Goal: Obtain resource: Download file/media

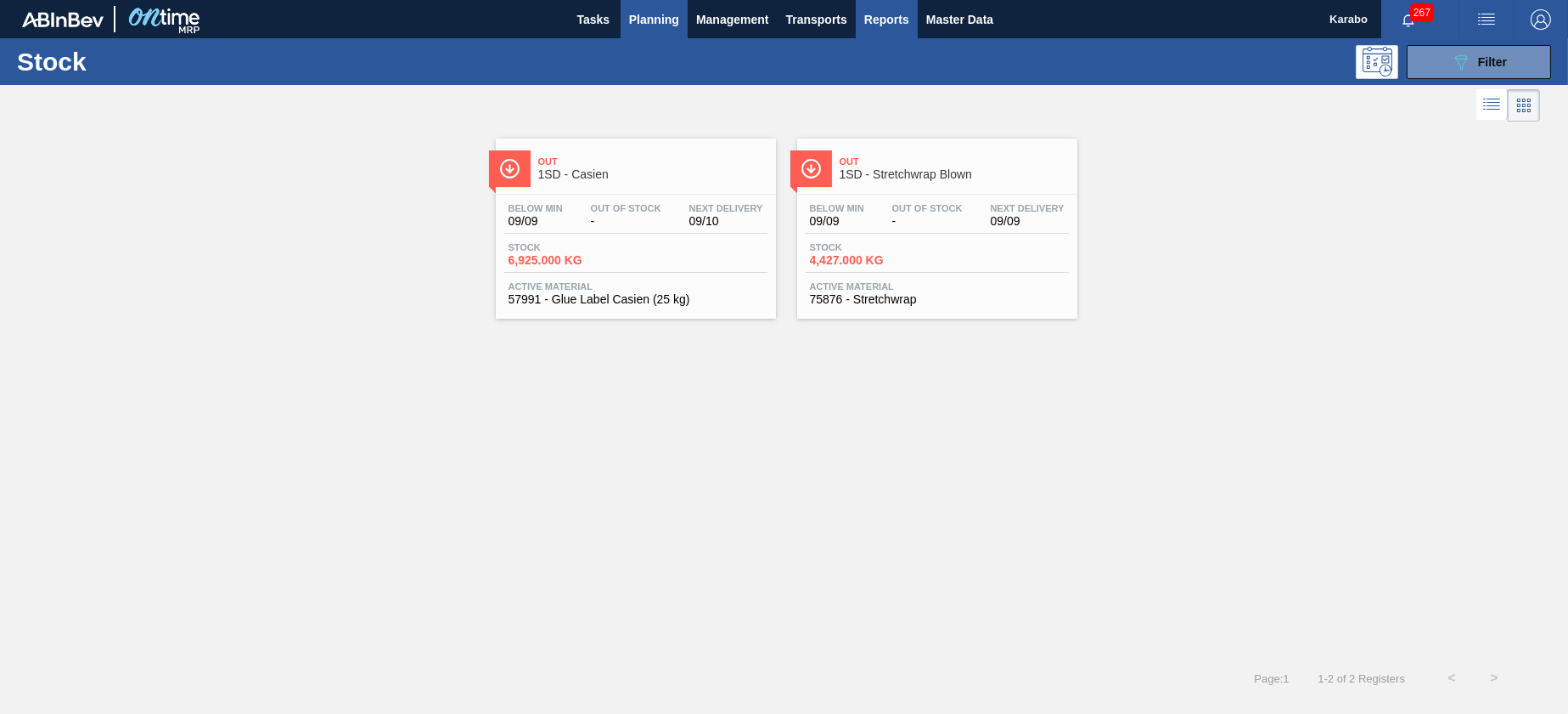
drag, startPoint x: 0, startPoint y: 0, endPoint x: 883, endPoint y: 20, distance: 883.2
click at [883, 20] on span "Reports" at bounding box center [886, 19] width 45 height 20
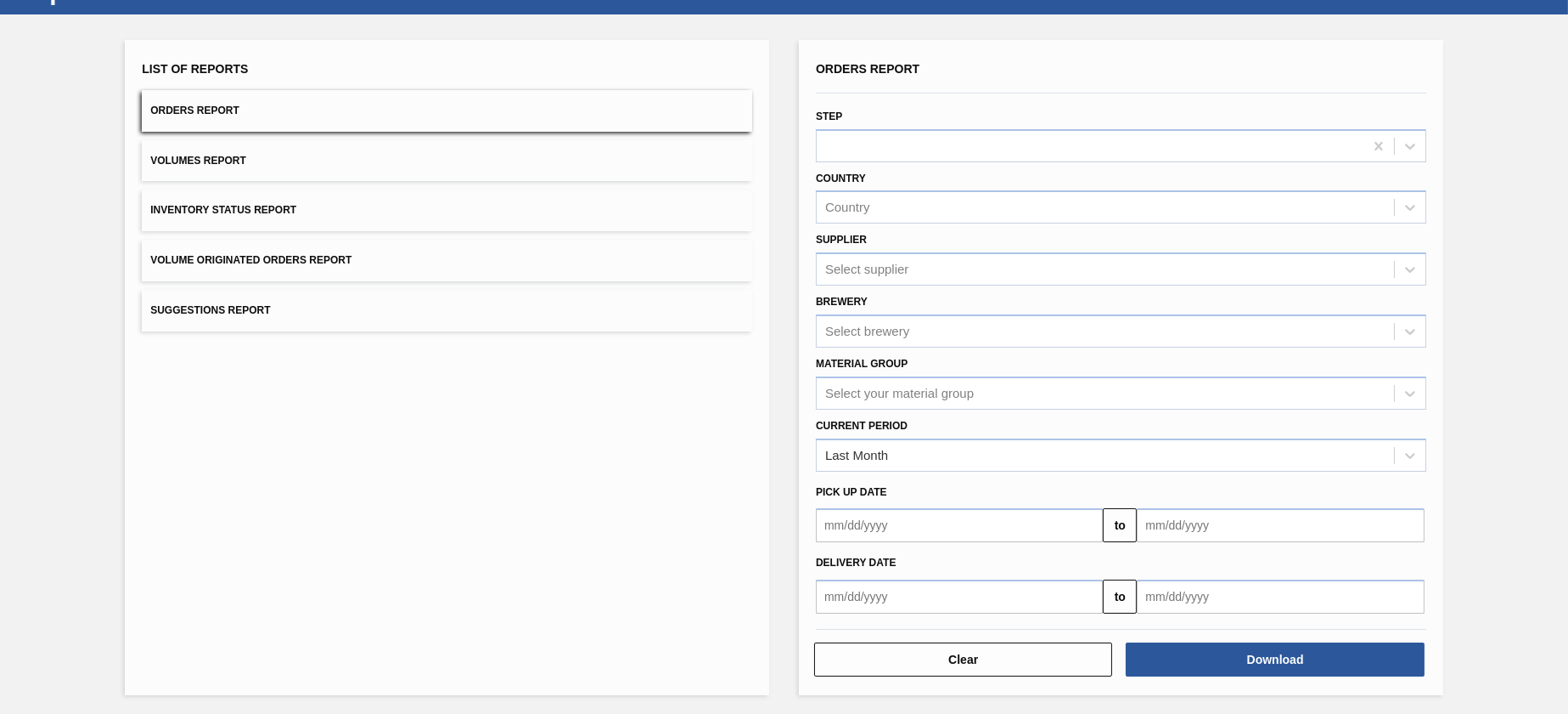
scroll to position [71, 0]
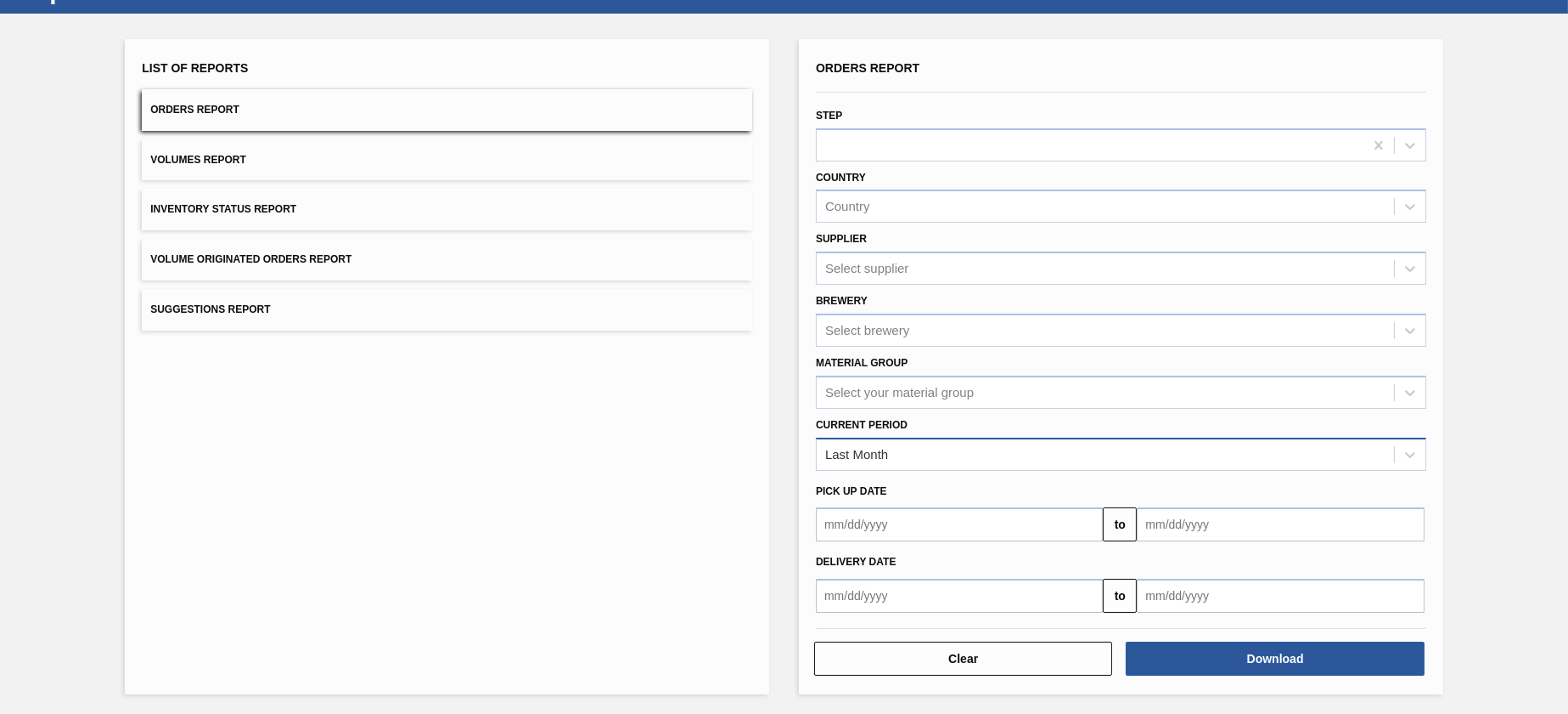
click at [1004, 464] on div "Last Month" at bounding box center [1106, 453] width 577 height 25
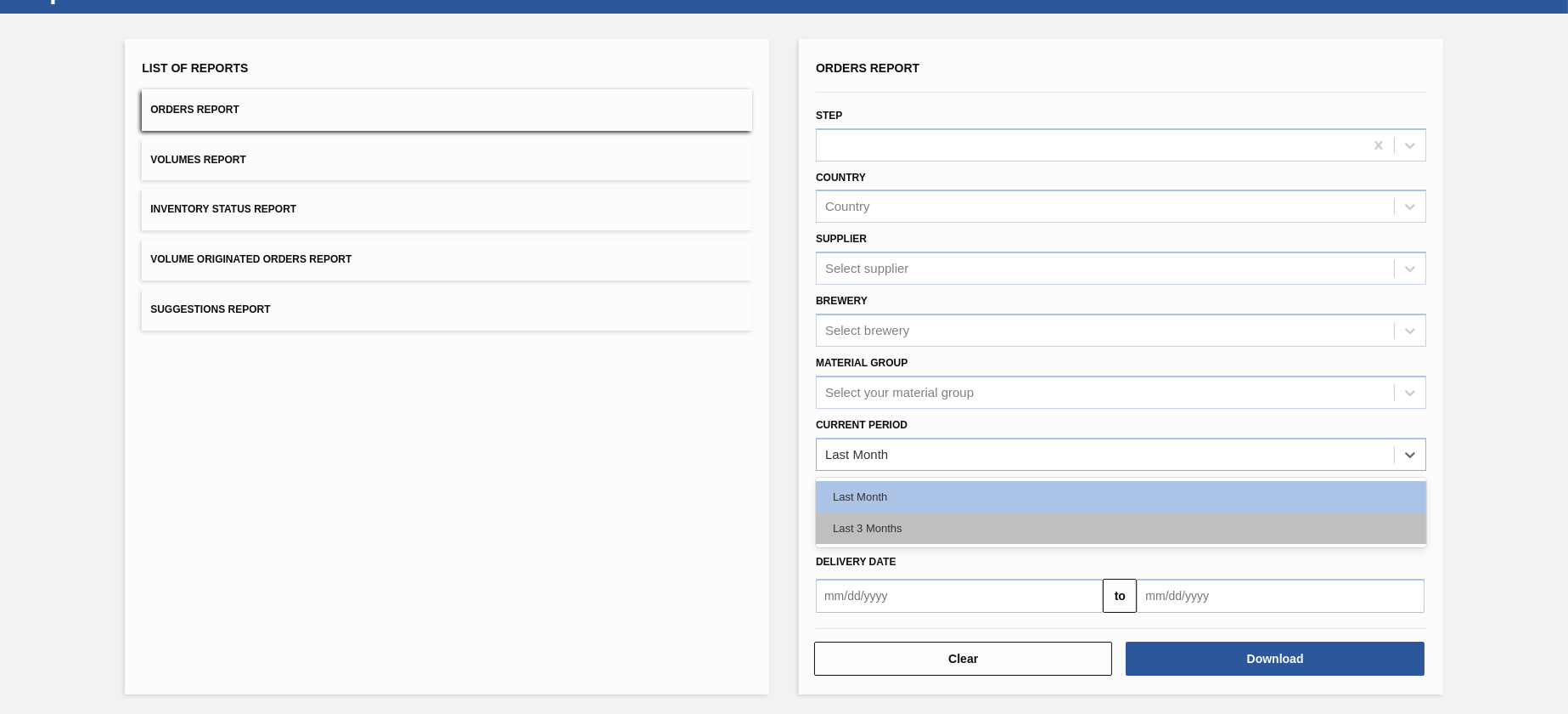
click at [990, 512] on div "Last 3 Months" at bounding box center [1121, 528] width 610 height 31
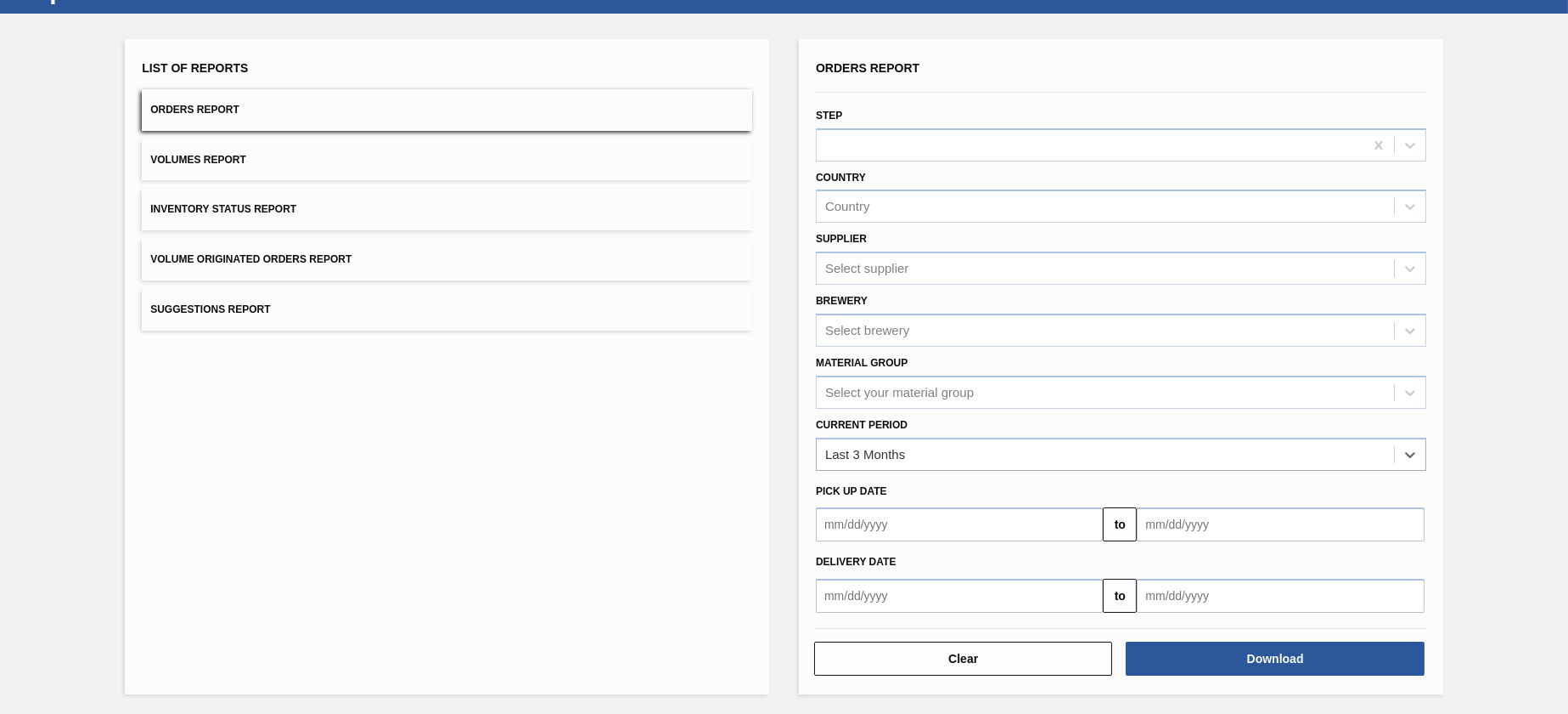
click at [1227, 601] on input "text" at bounding box center [1280, 595] width 287 height 34
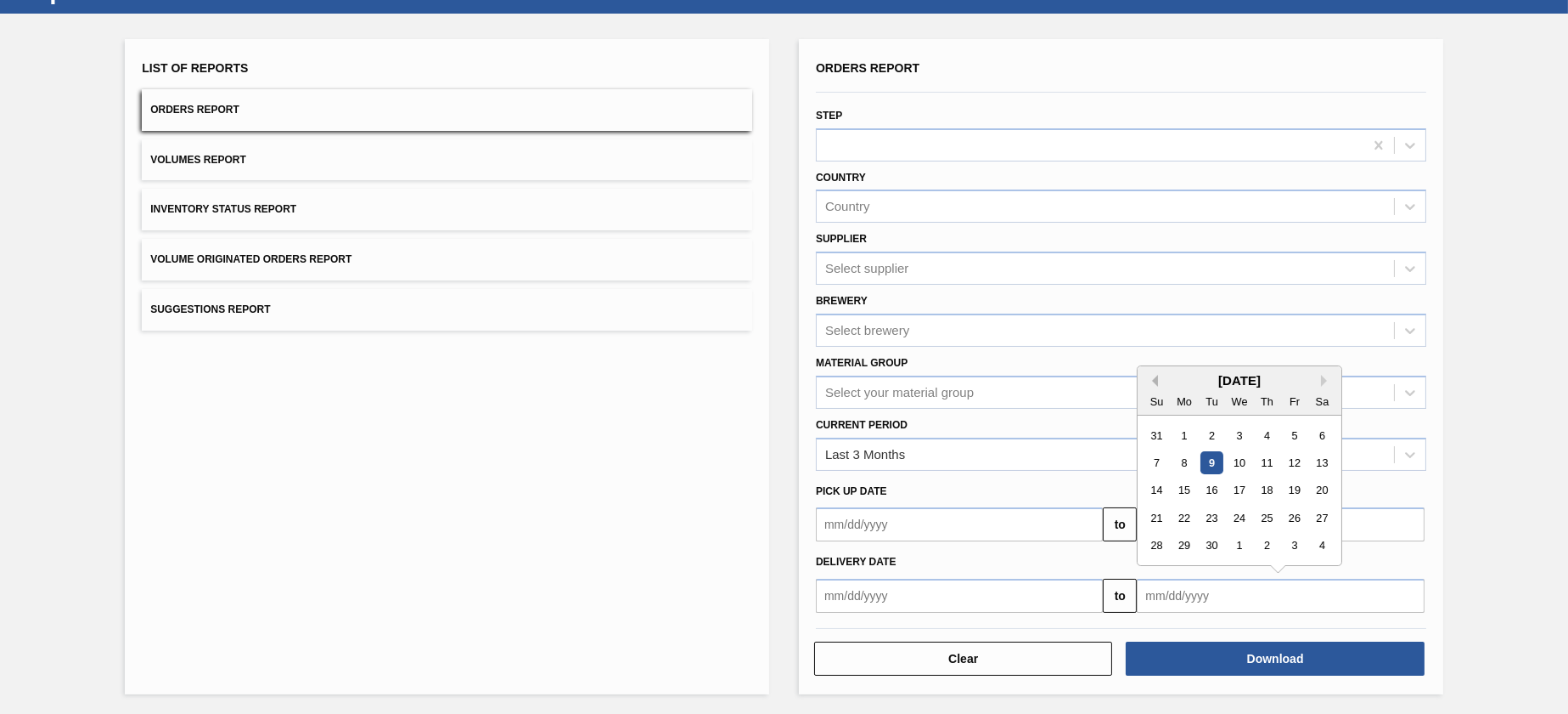
click at [1153, 378] on button "Previous Month" at bounding box center [1152, 380] width 12 height 12
click at [1298, 546] on div "29" at bounding box center [1295, 546] width 23 height 23
type input "[DATE]"
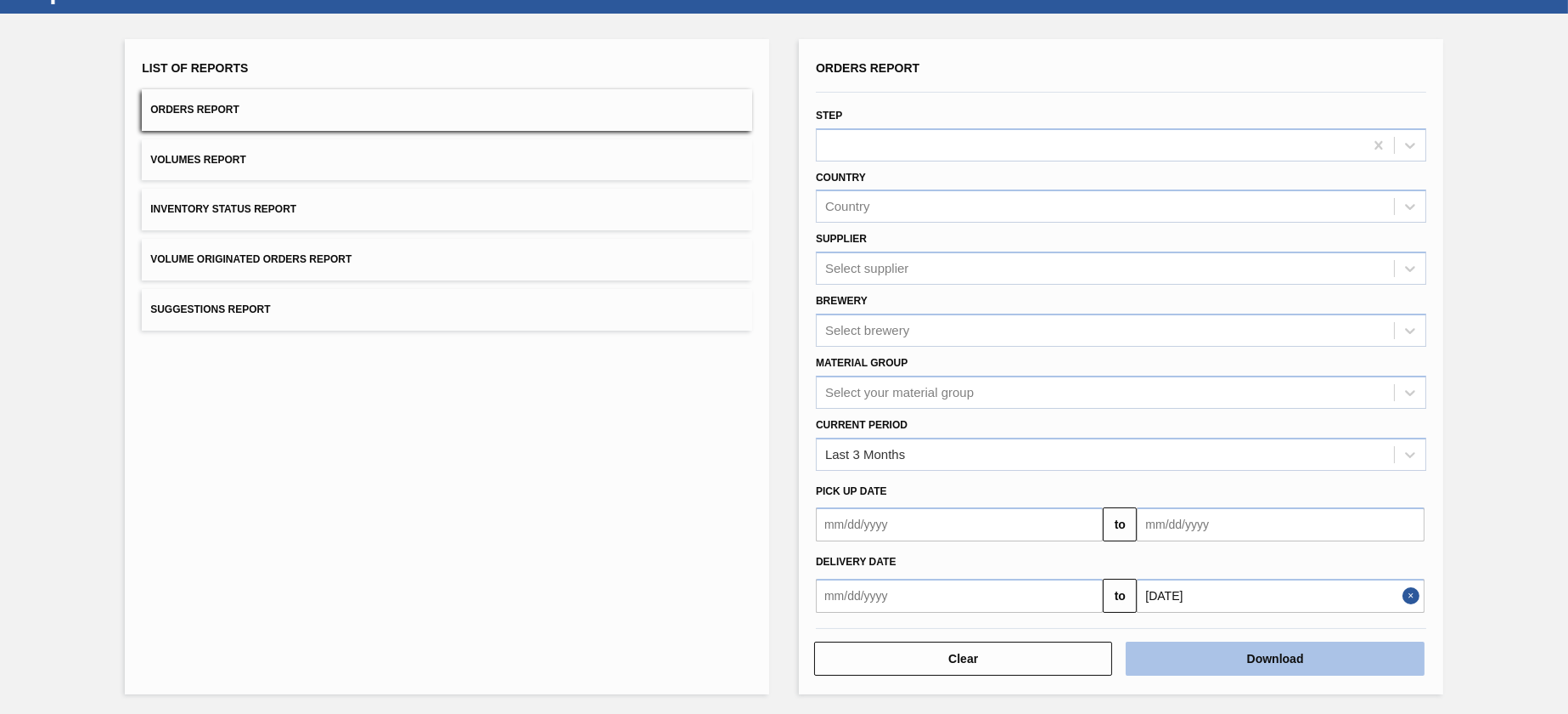
click at [1295, 660] on button "Download" at bounding box center [1275, 658] width 298 height 34
